Goal: Information Seeking & Learning: Learn about a topic

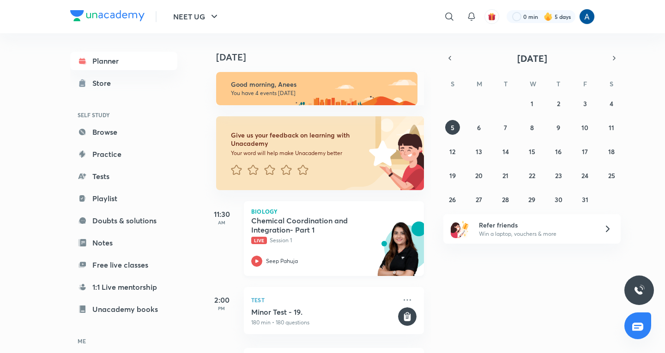
click at [296, 249] on div "Chemical Coordination and Integration- Part 1 Live Session 1 Seep Pahuja" at bounding box center [323, 241] width 145 height 51
